Goal: Task Accomplishment & Management: Manage account settings

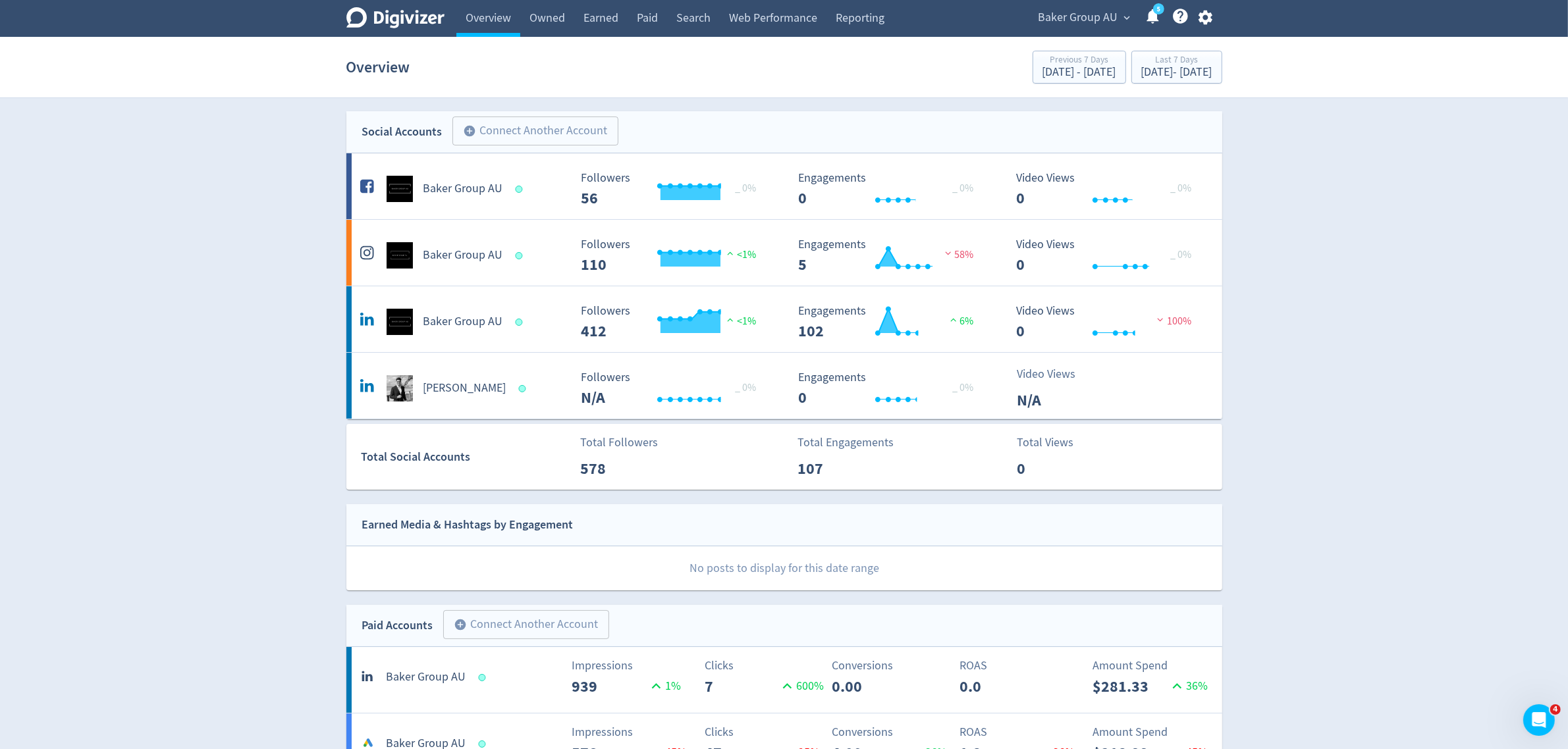
drag, startPoint x: 1074, startPoint y: 18, endPoint x: 1067, endPoint y: 25, distance: 9.9
click at [1073, 18] on span "Baker Group AU" at bounding box center [1079, 17] width 80 height 21
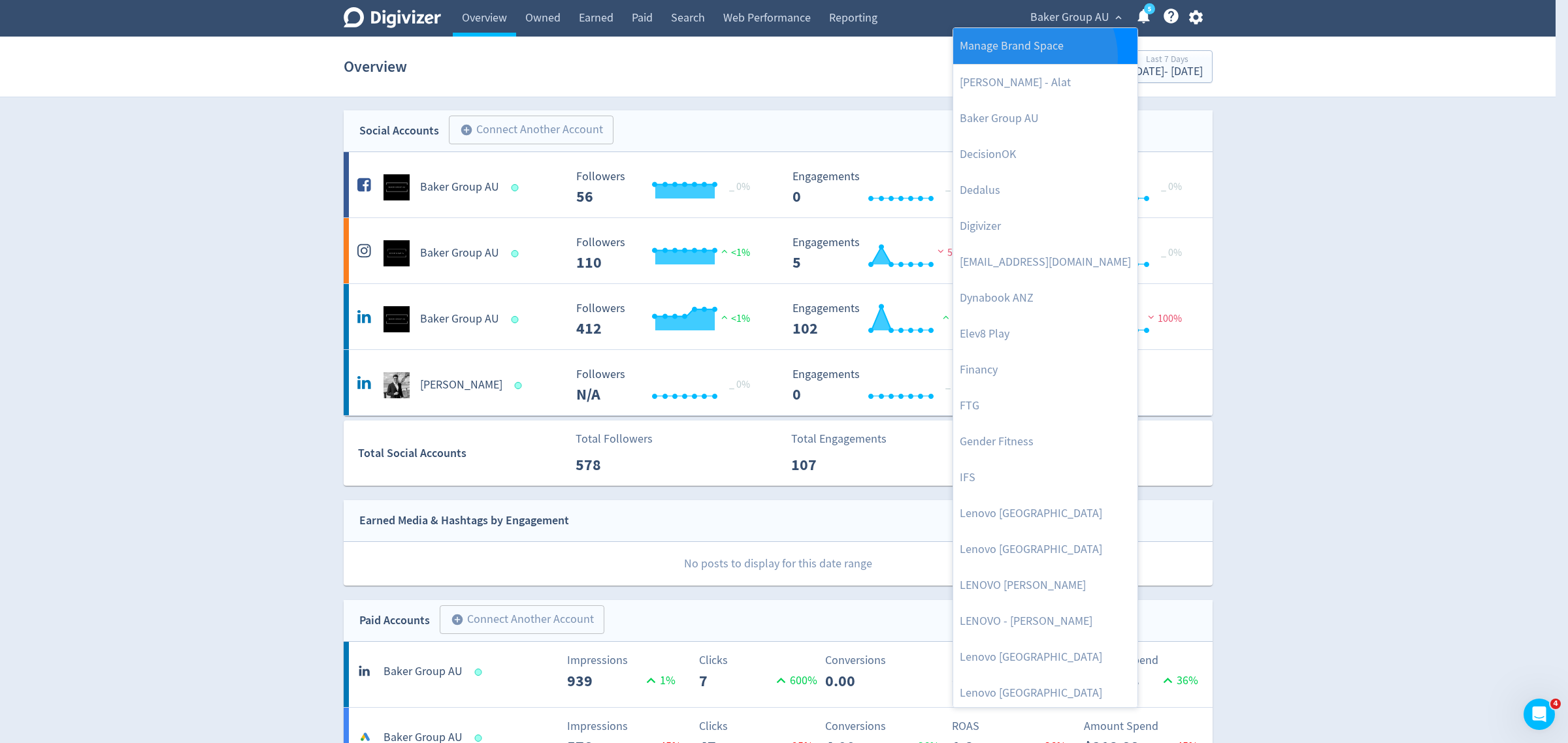
click at [1031, 57] on link "Manage Brand Space" at bounding box center [1045, 46] width 184 height 36
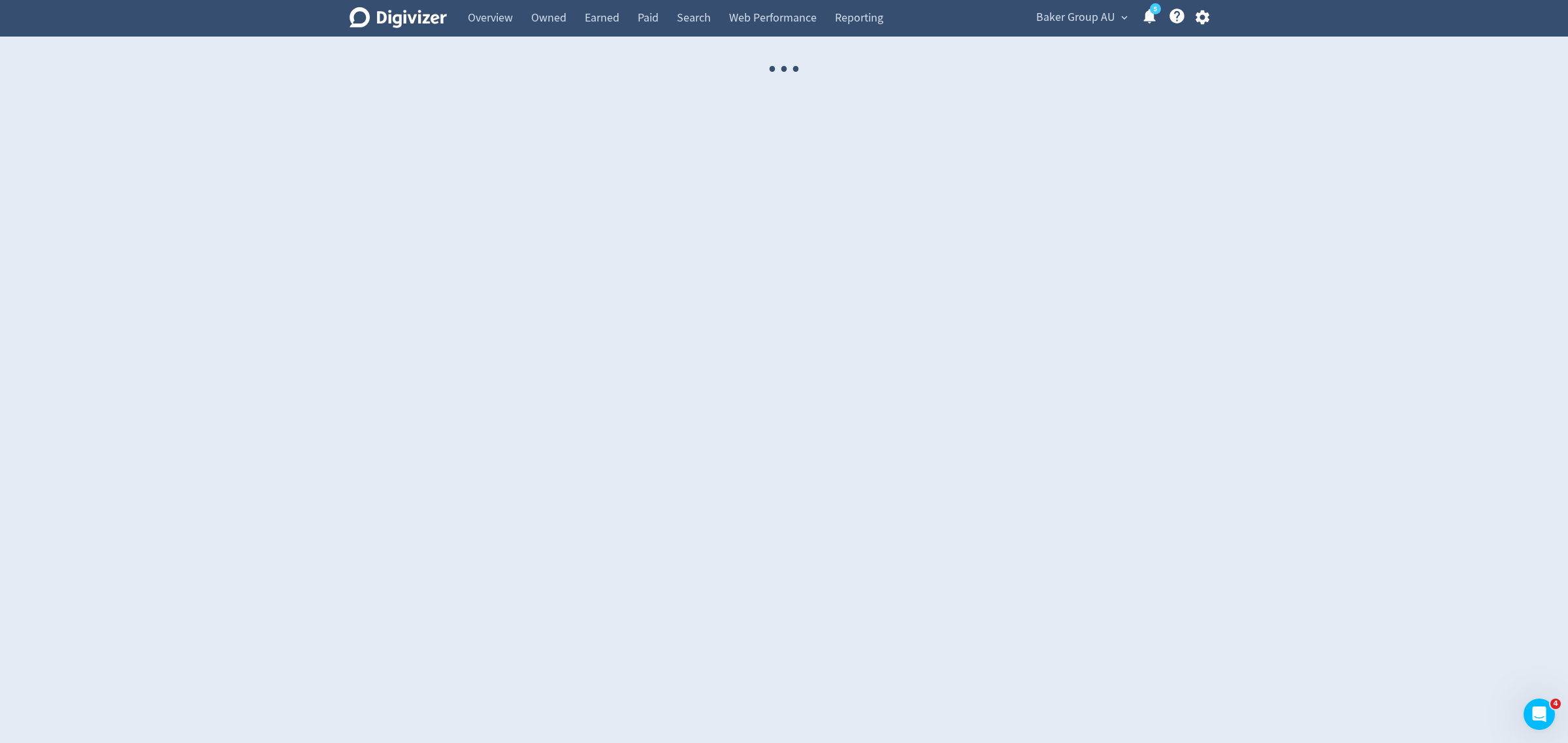
select select "USER"
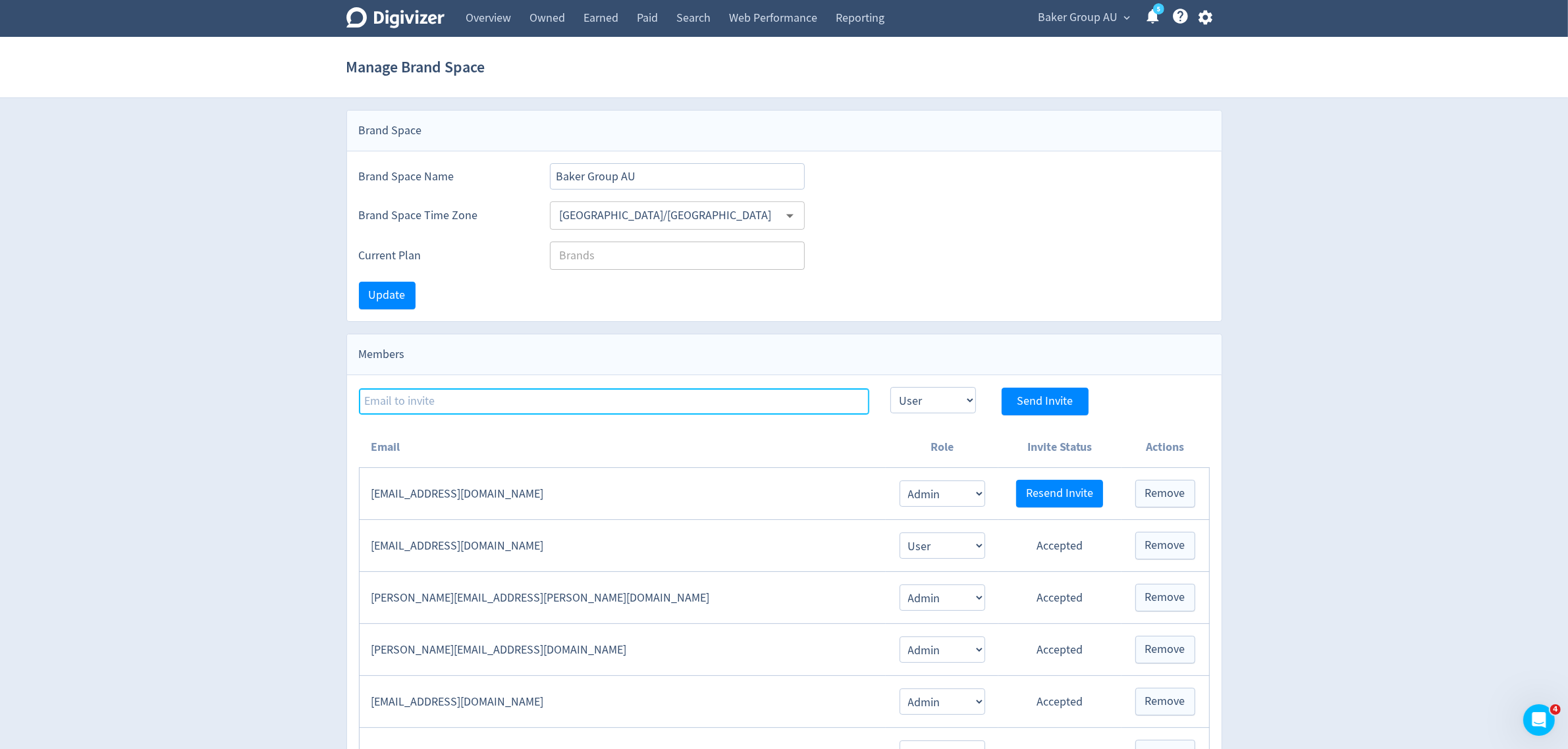
click at [541, 396] on input at bounding box center [614, 401] width 511 height 26
type input "[EMAIL_ADDRESS][PERSON_NAME][DOMAIN_NAME]"
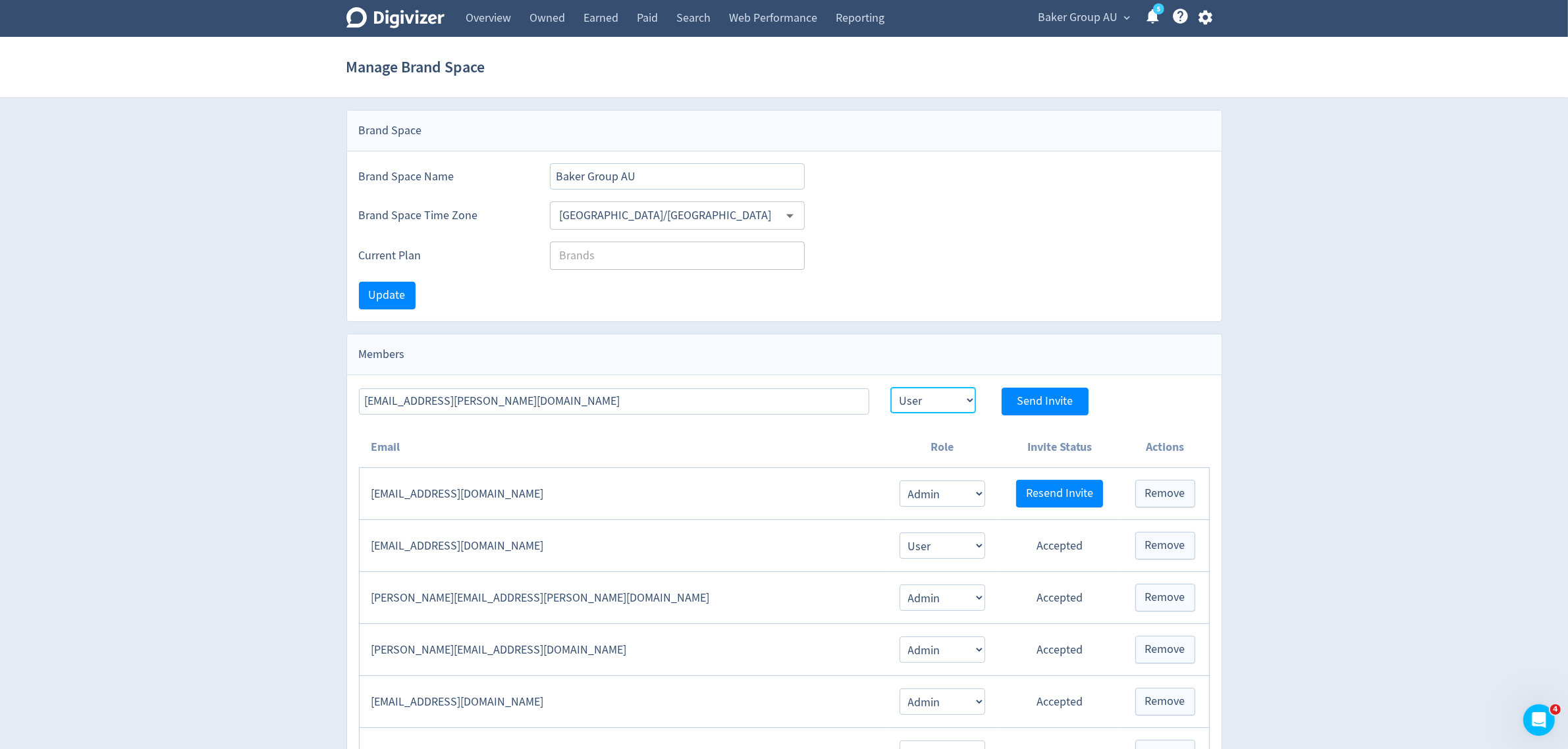
click at [903, 413] on select "Admin User" at bounding box center [933, 400] width 86 height 26
select select "ADMIN"
click at [891, 388] on select "Admin User" at bounding box center [933, 400] width 86 height 26
click at [1034, 396] on span "Send Invite" at bounding box center [1044, 401] width 56 height 12
select select "USER"
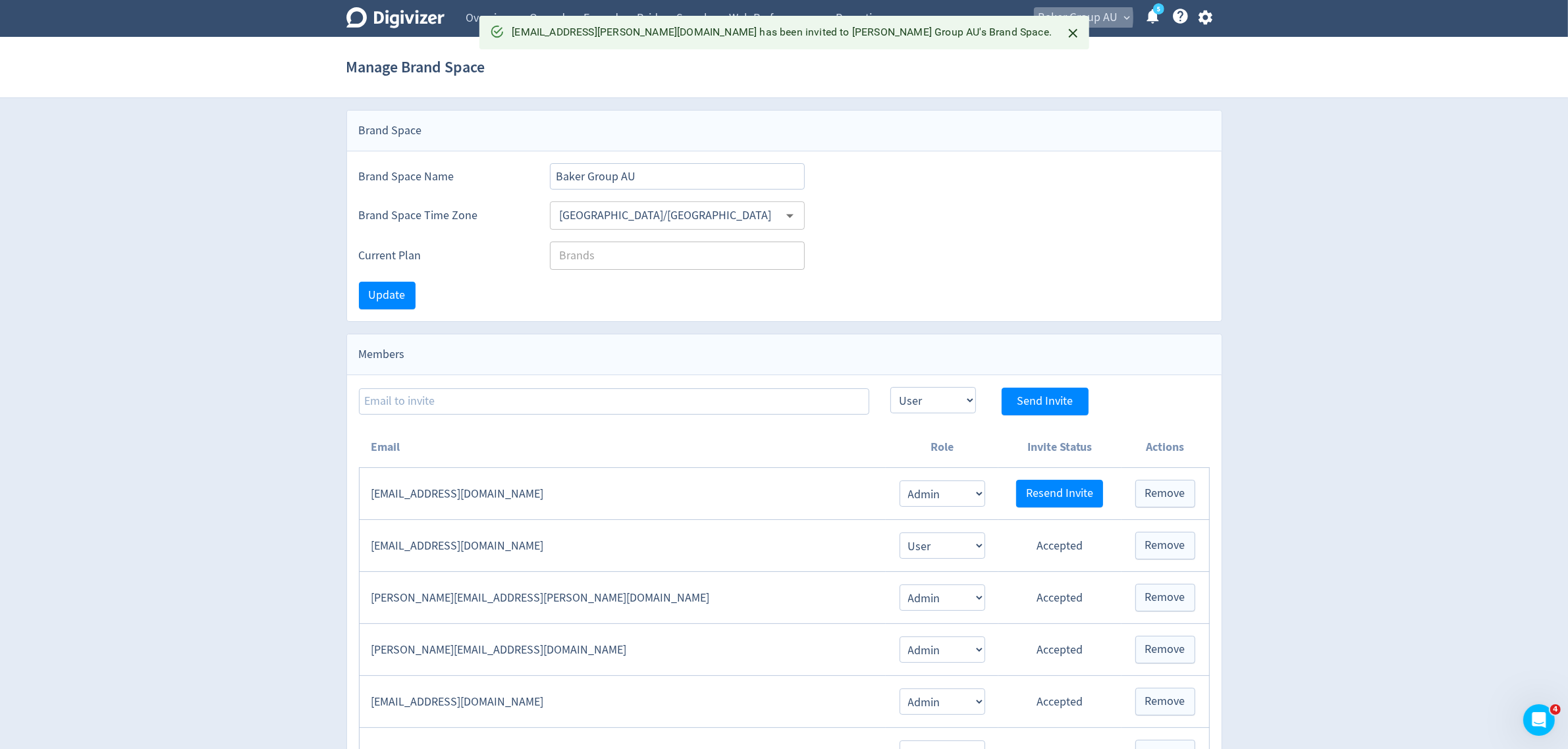
click at [1062, 18] on span "Baker Group AU" at bounding box center [1079, 17] width 80 height 21
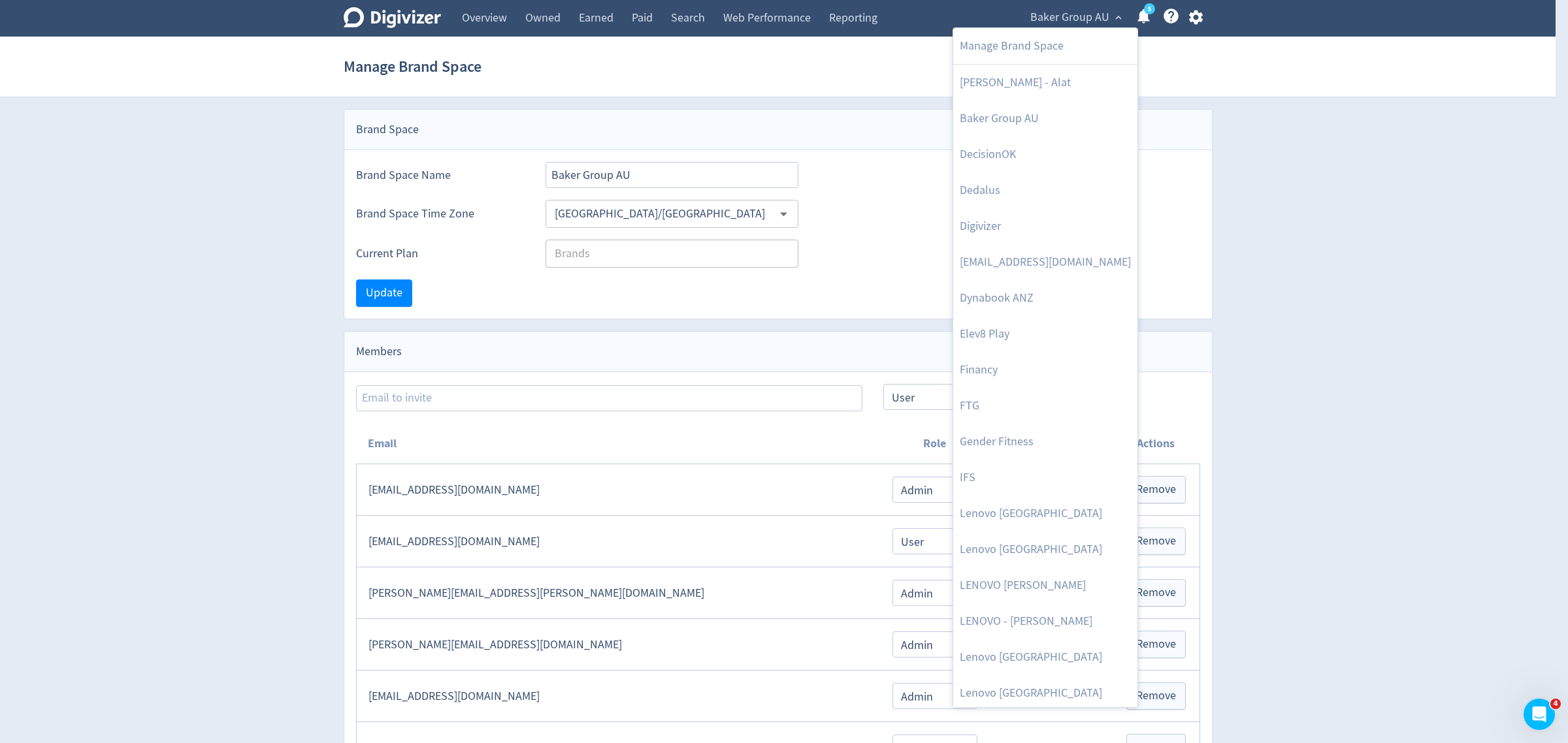
click at [1190, 15] on div at bounding box center [784, 371] width 1568 height 743
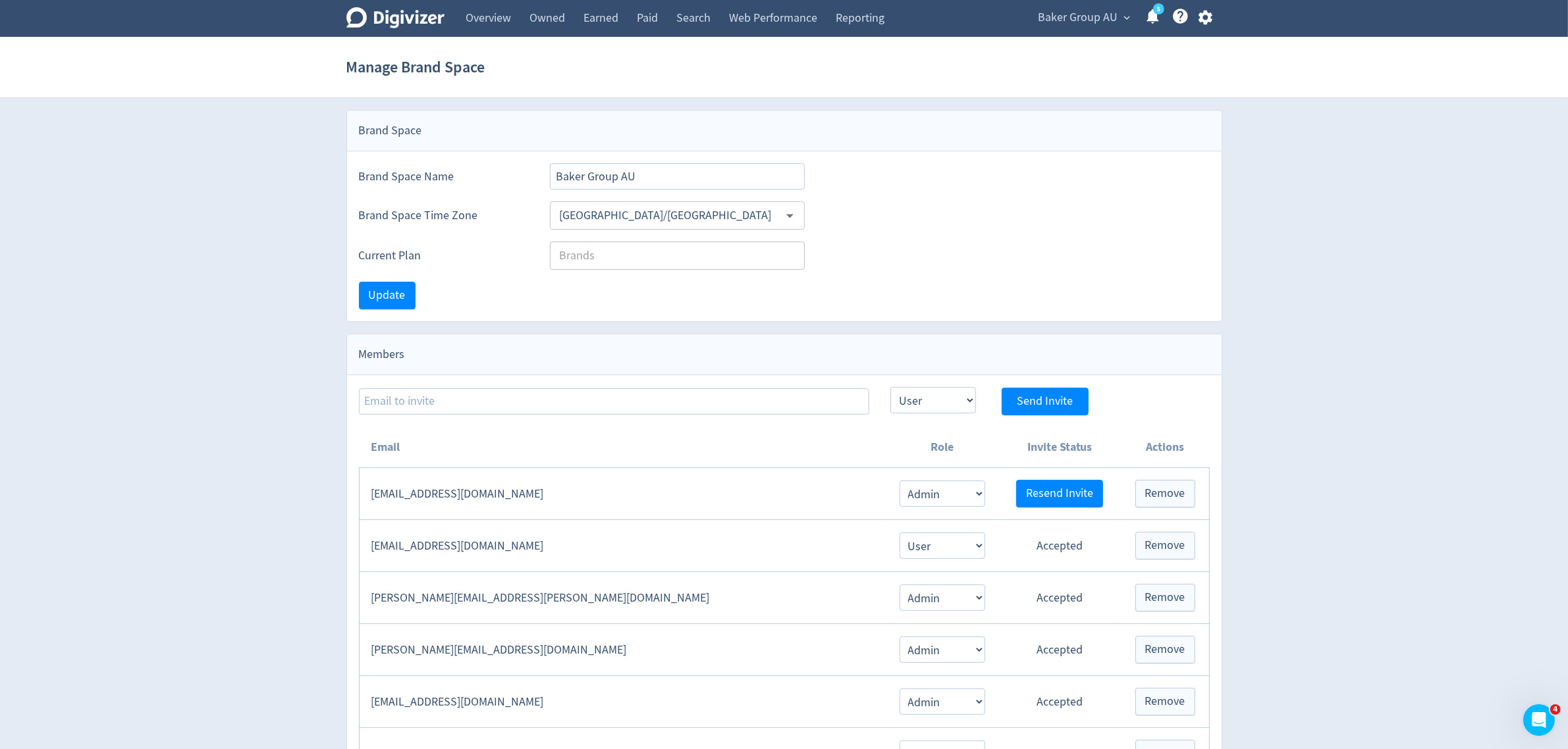
click at [1199, 15] on body "Digivizer Logo [PERSON_NAME] Logo Overview Owned Earned Paid Search Web Perform…" at bounding box center [784, 735] width 1568 height 1472
click at [1199, 15] on icon "button" at bounding box center [1205, 18] width 14 height 15
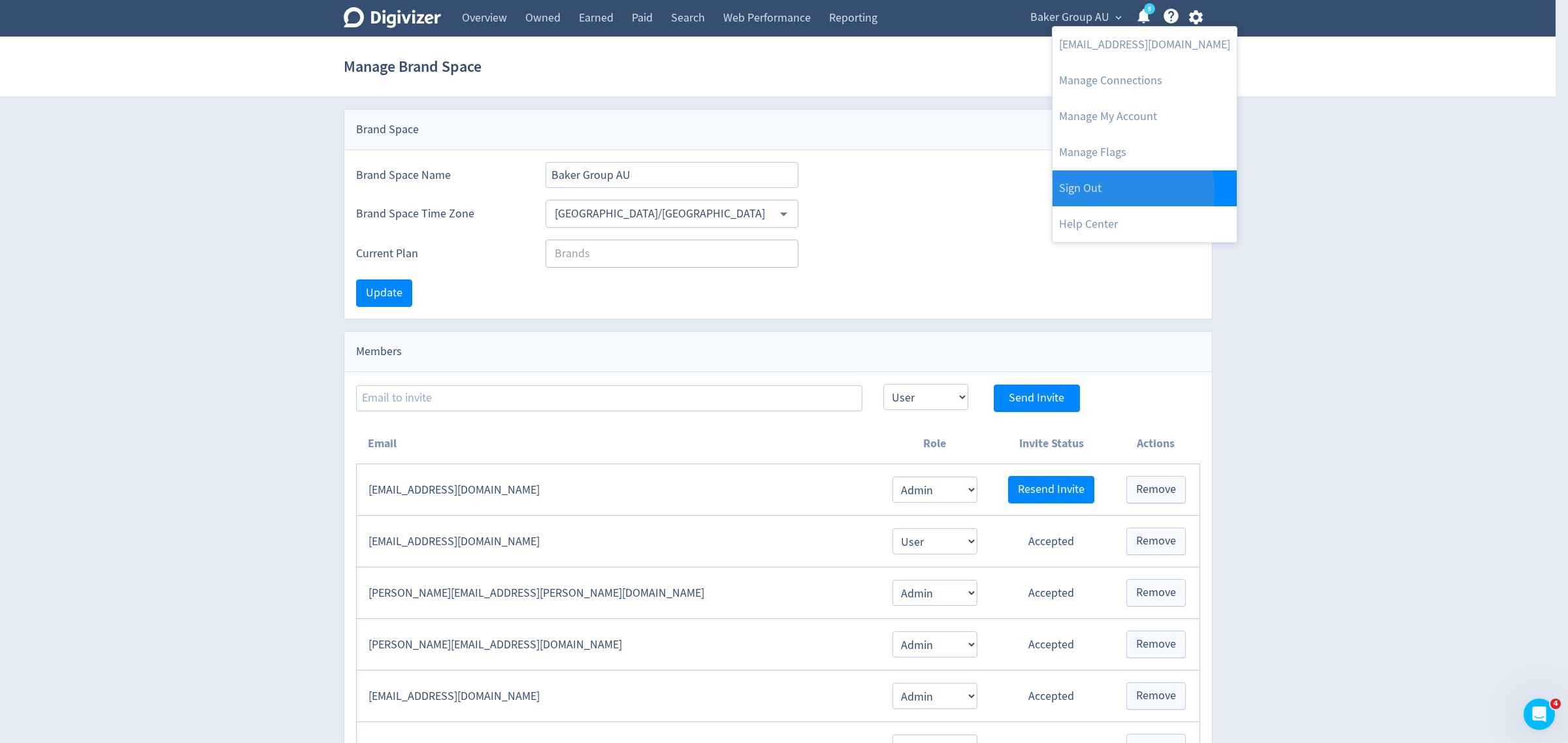
click at [1101, 192] on link "Sign Out" at bounding box center [1144, 189] width 184 height 36
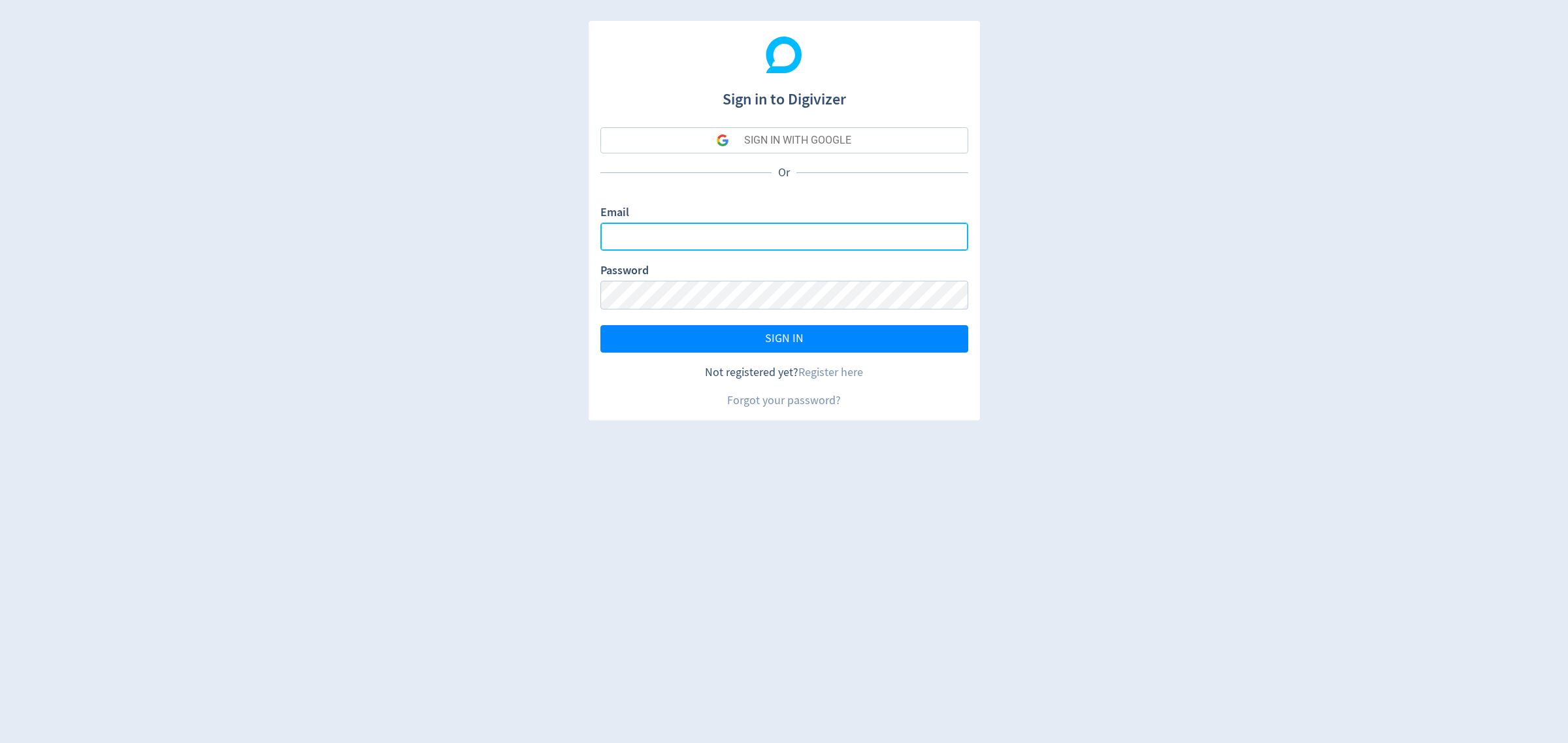
type input "[EMAIL_ADDRESS][PERSON_NAME][DOMAIN_NAME]"
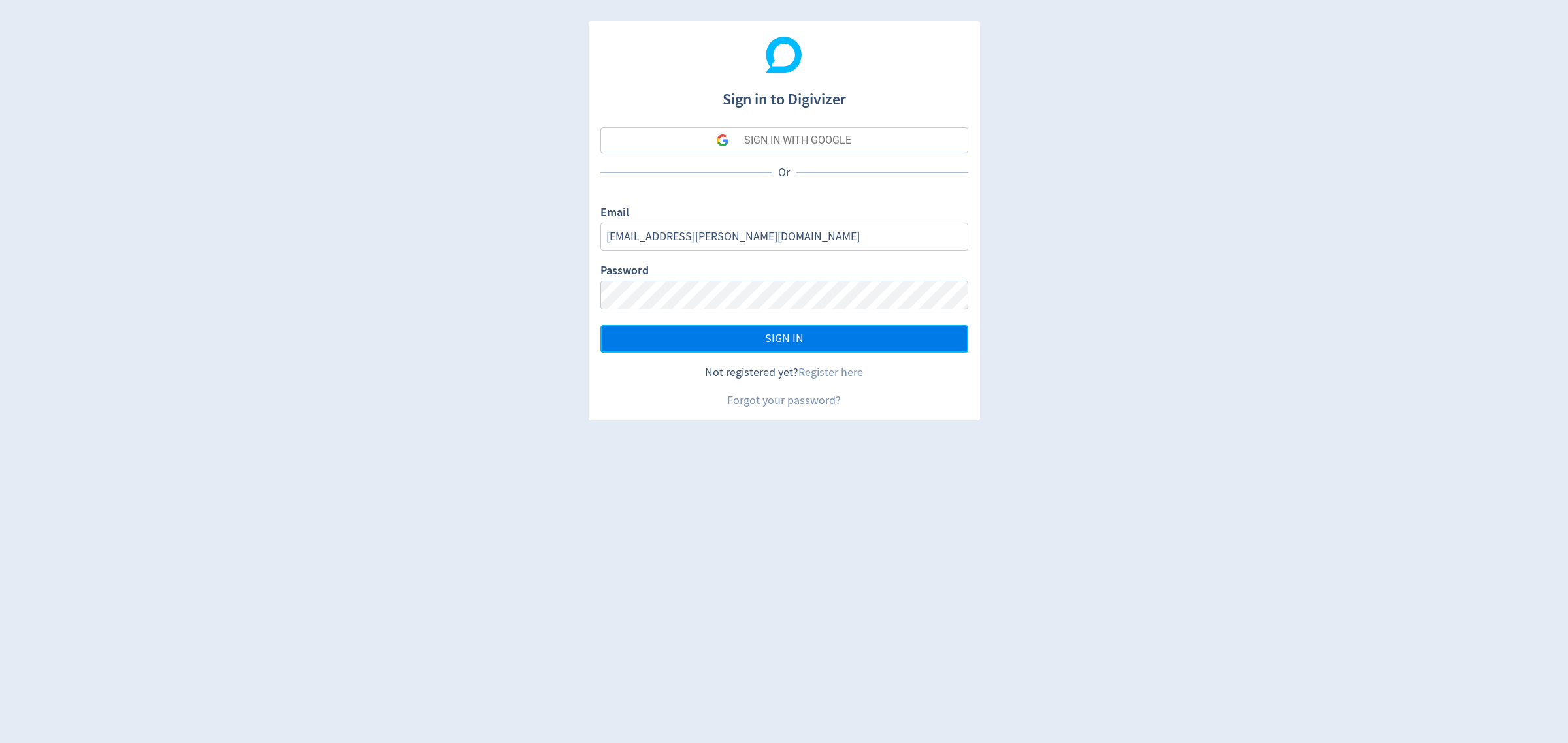
click at [791, 343] on span "SIGN IN" at bounding box center [784, 339] width 39 height 12
